Goal: Task Accomplishment & Management: Use online tool/utility

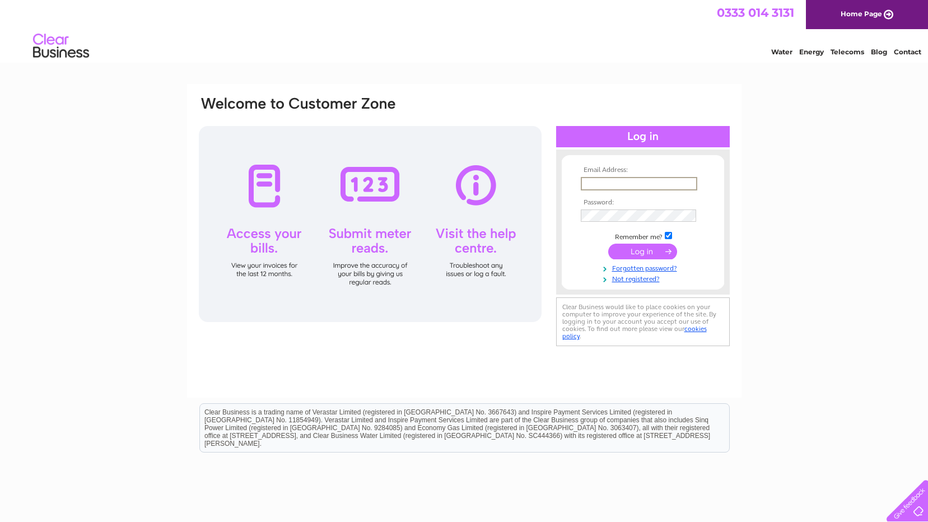
type input "[EMAIL_ADDRESS][DOMAIN_NAME]"
click at [643, 252] on input "submit" at bounding box center [642, 251] width 69 height 16
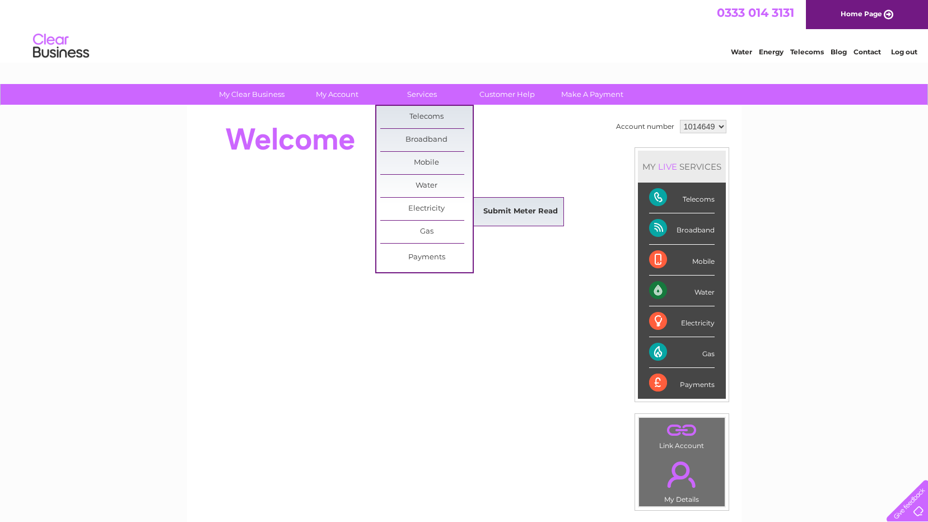
click at [496, 214] on link "Submit Meter Read" at bounding box center [520, 212] width 92 height 22
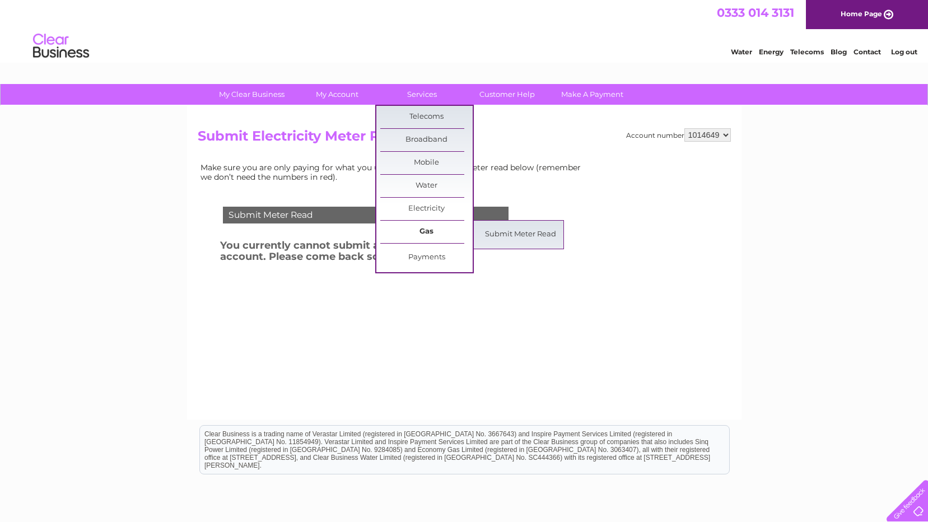
click at [429, 232] on link "Gas" at bounding box center [426, 232] width 92 height 22
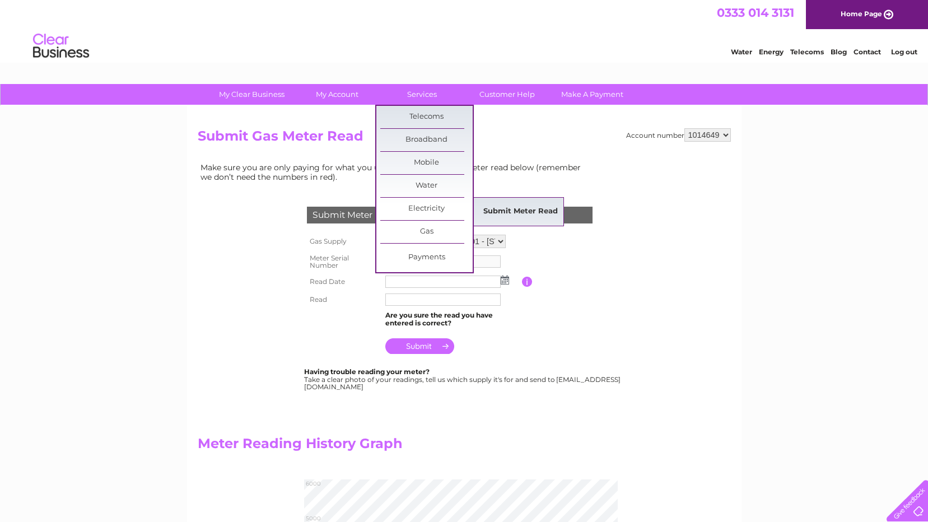
click at [518, 218] on link "Submit Meter Read" at bounding box center [520, 212] width 92 height 22
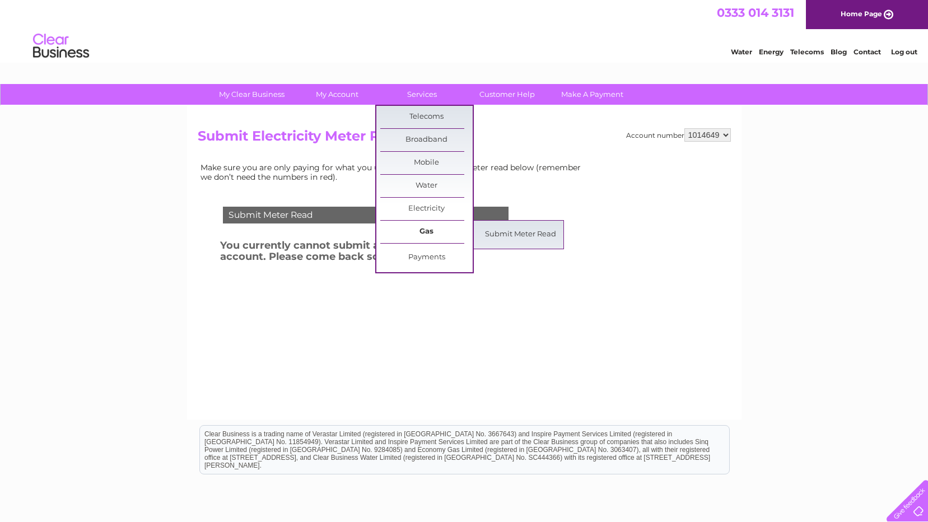
click at [421, 231] on link "Gas" at bounding box center [426, 232] width 92 height 22
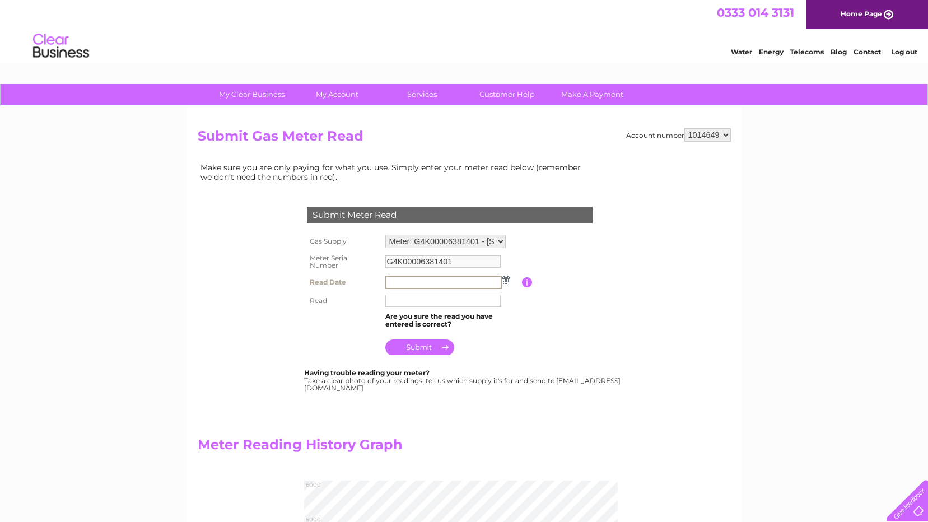
click at [419, 280] on input "text" at bounding box center [443, 282] width 117 height 13
click at [436, 283] on input "text" at bounding box center [443, 282] width 117 height 13
click at [507, 280] on img at bounding box center [505, 280] width 8 height 9
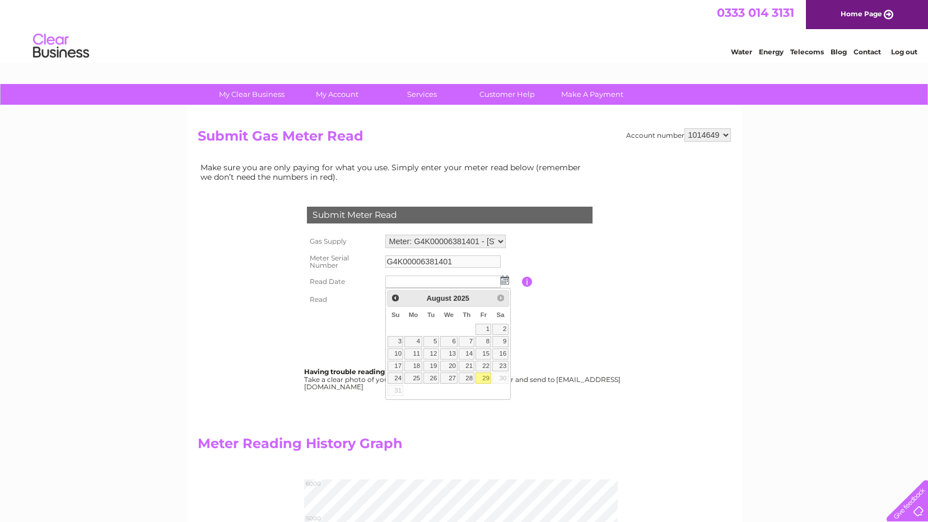
click at [483, 377] on link "29" at bounding box center [484, 378] width 16 height 11
type input "2025/08/29"
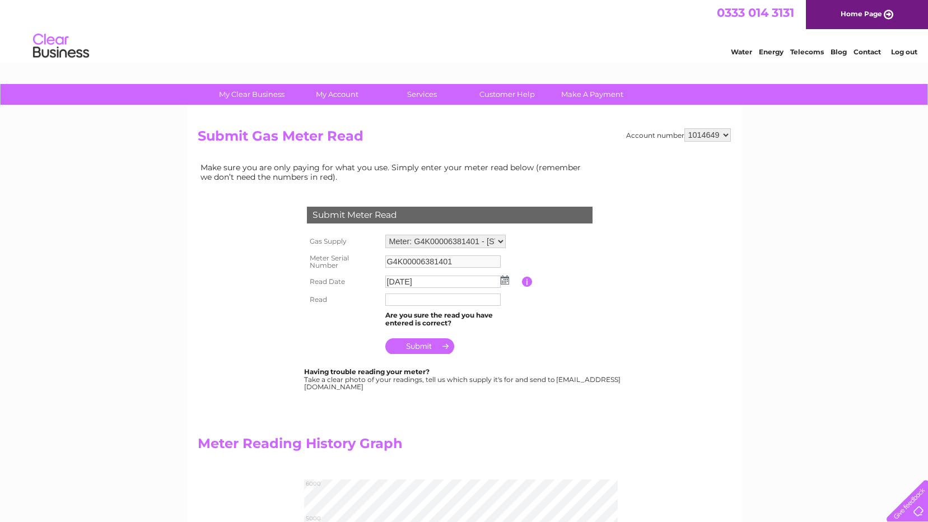
click at [424, 300] on input "text" at bounding box center [442, 300] width 115 height 12
type input "05619"
click at [423, 342] on input "submit" at bounding box center [419, 346] width 69 height 16
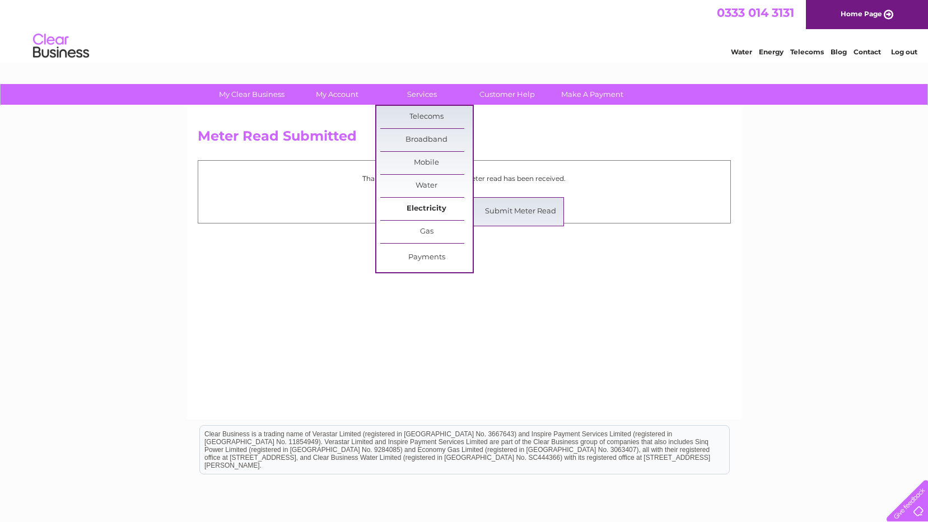
click at [430, 204] on link "Electricity" at bounding box center [426, 209] width 92 height 22
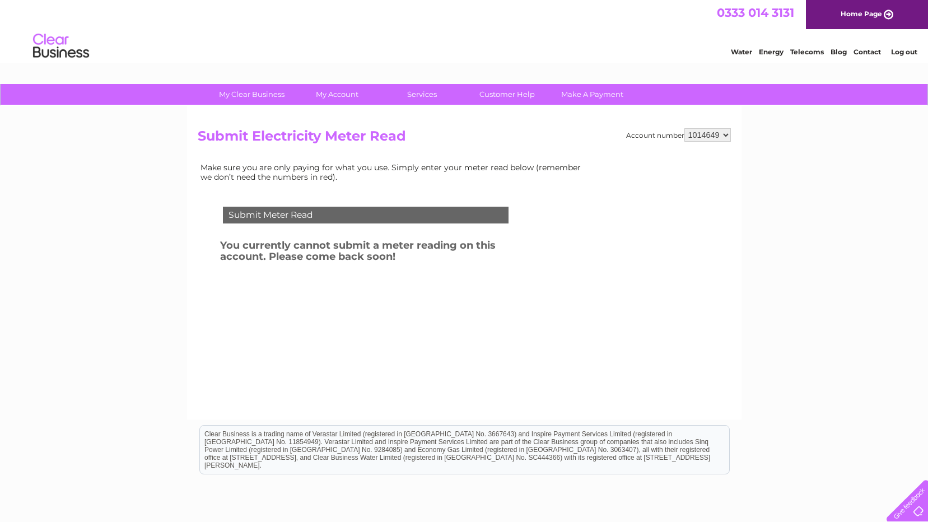
click at [726, 137] on select "1014649" at bounding box center [708, 134] width 46 height 13
click at [685, 128] on select "1014649" at bounding box center [708, 134] width 46 height 13
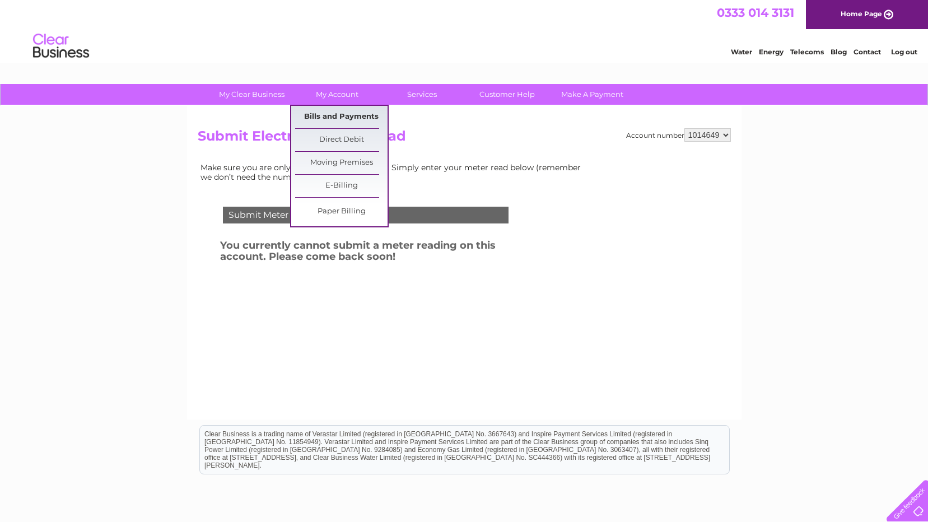
click at [341, 117] on link "Bills and Payments" at bounding box center [341, 117] width 92 height 22
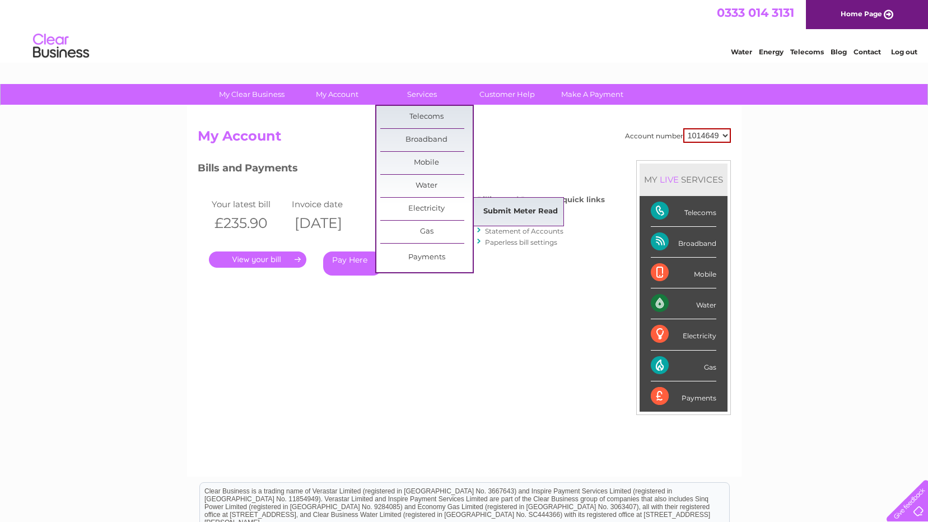
click at [519, 214] on link "Submit Meter Read" at bounding box center [520, 212] width 92 height 22
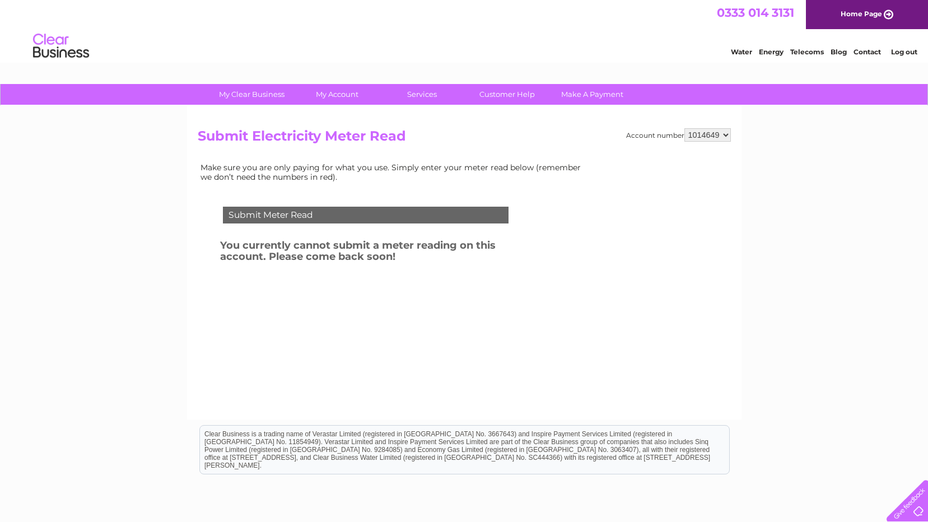
click at [905, 51] on link "Log out" at bounding box center [904, 52] width 26 height 8
